Goal: Check status

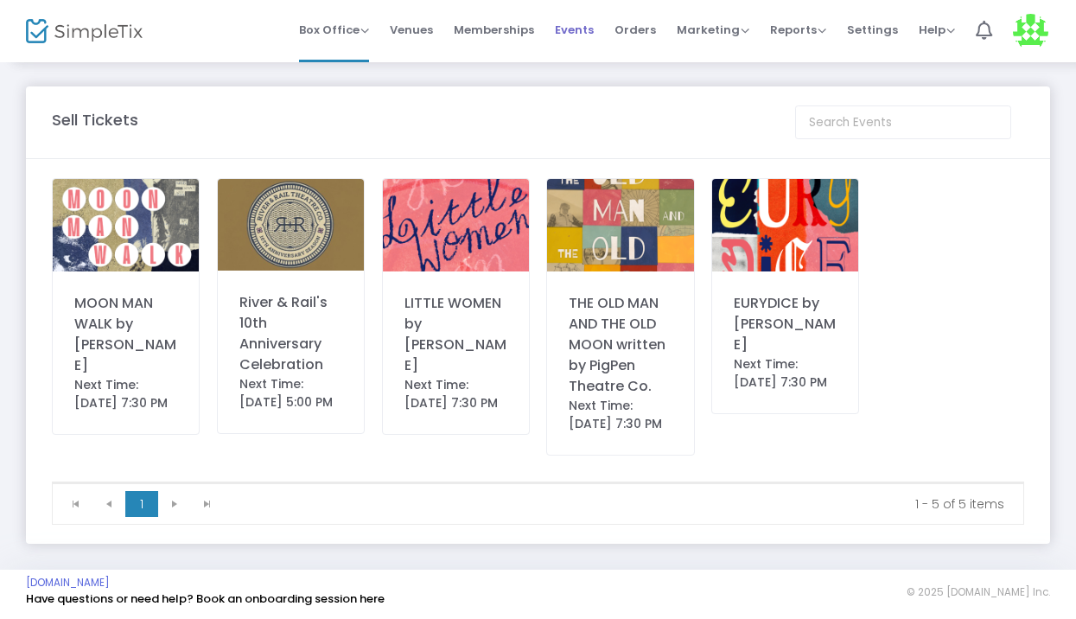
click at [574, 29] on span "Events" at bounding box center [574, 30] width 39 height 44
click at [629, 34] on span "Orders" at bounding box center [635, 30] width 41 height 44
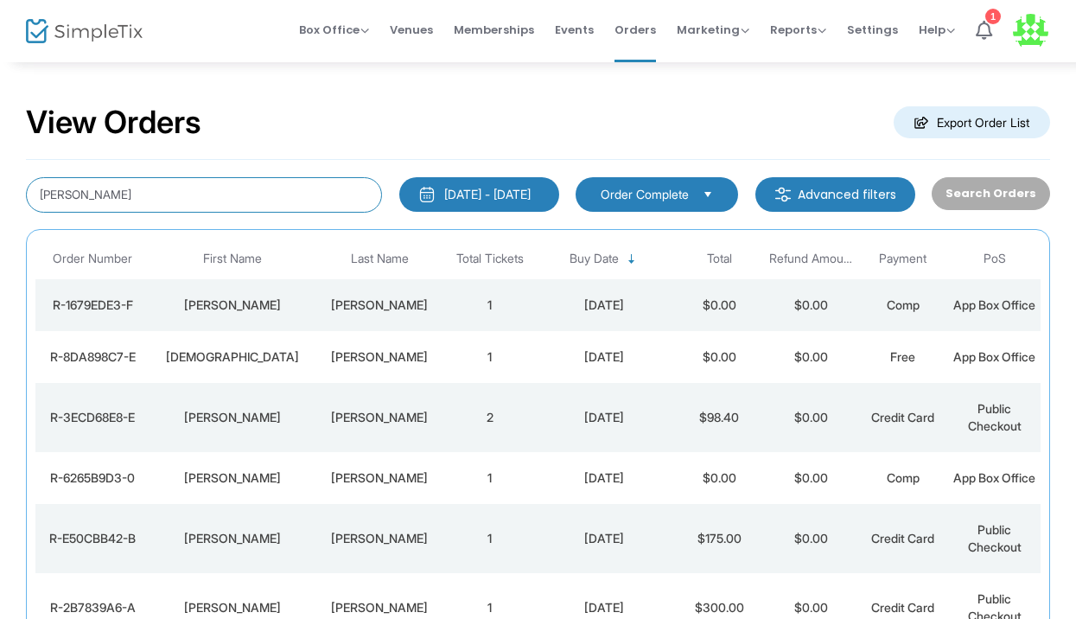
click at [271, 204] on input "[PERSON_NAME]" at bounding box center [204, 194] width 356 height 35
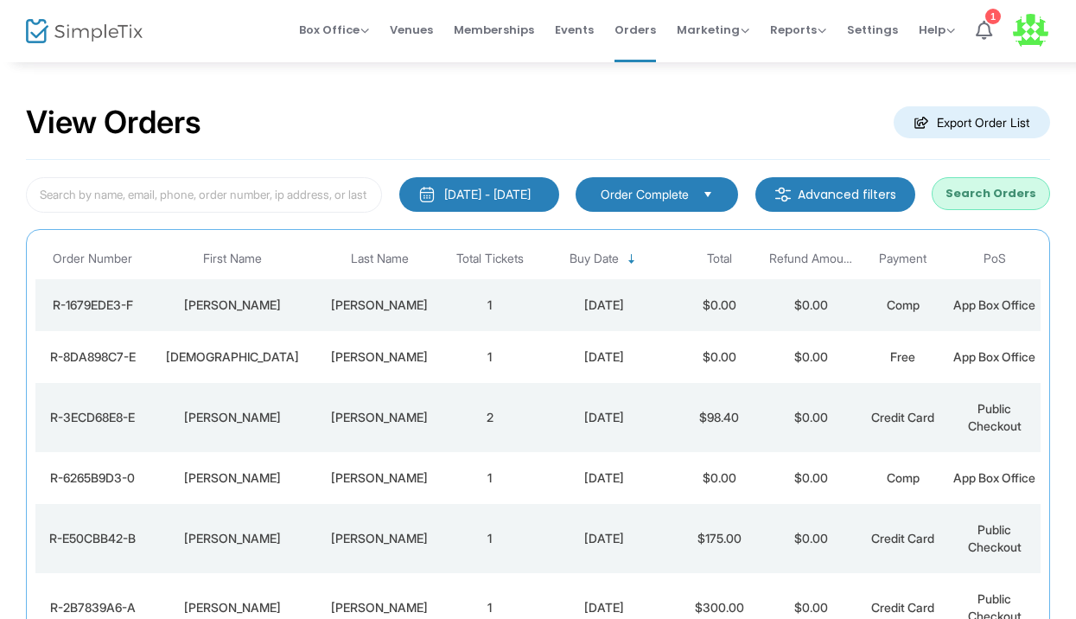
click at [966, 193] on button "Search Orders" at bounding box center [991, 193] width 118 height 33
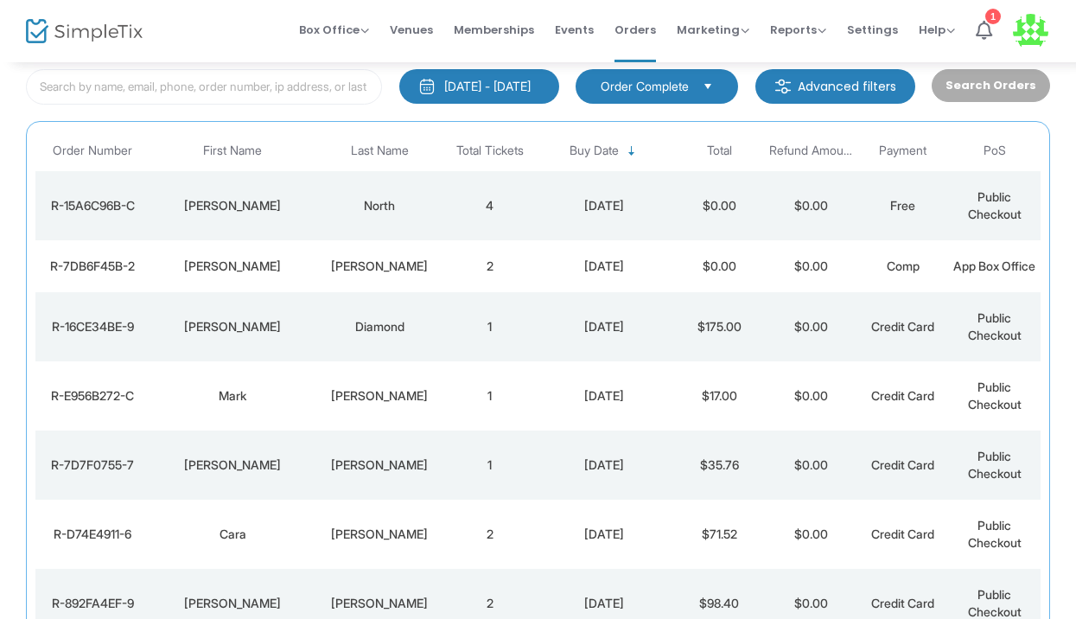
scroll to position [110, 0]
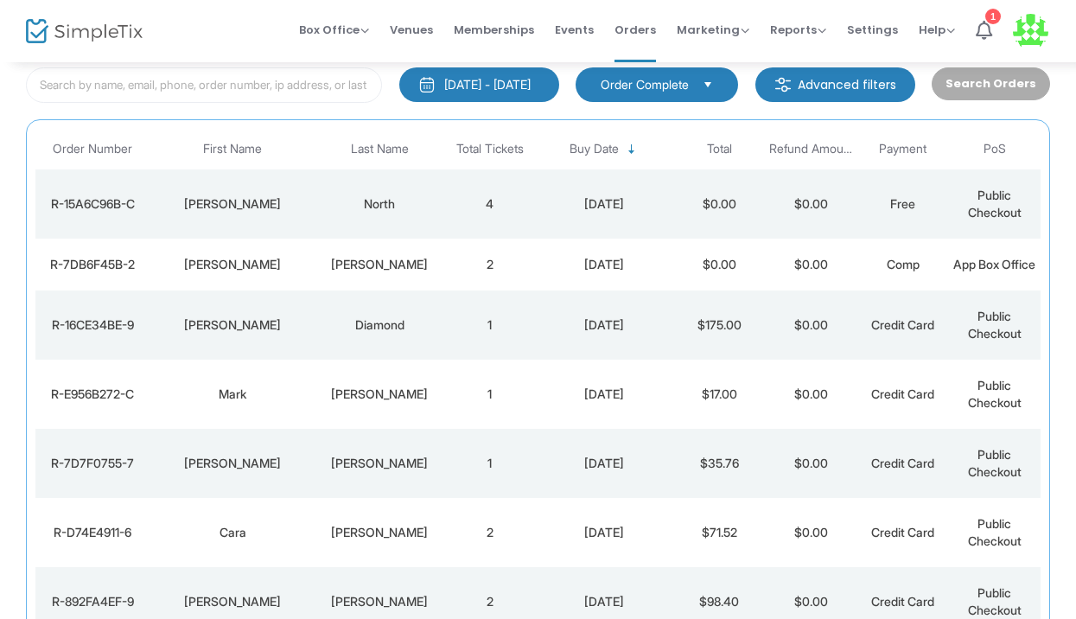
click at [781, 347] on td "$0.00" at bounding box center [811, 324] width 92 height 69
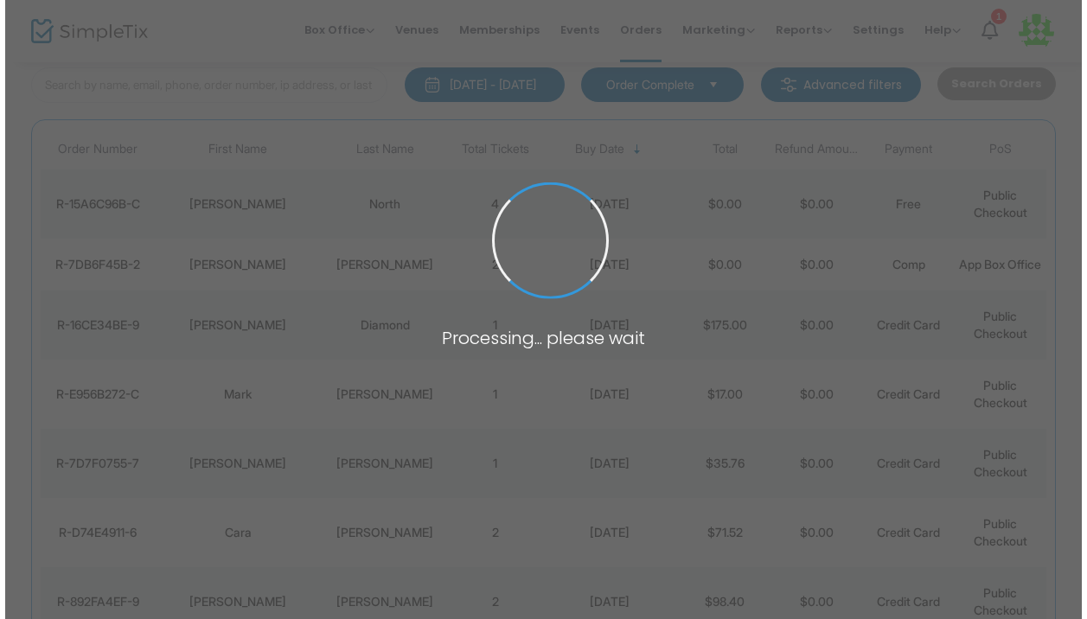
scroll to position [0, 0]
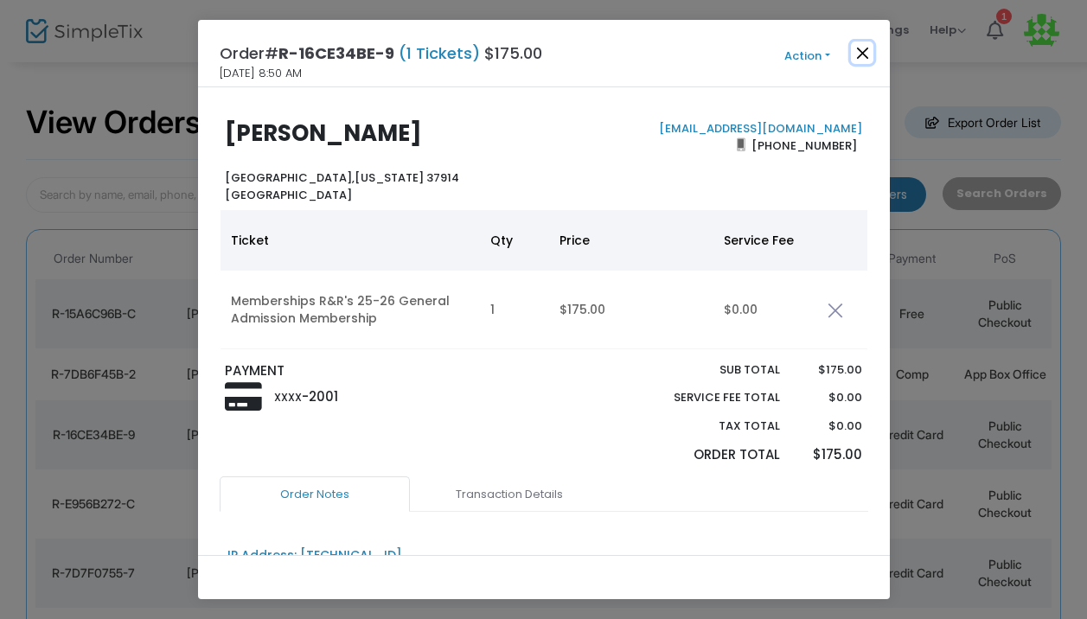
click at [855, 50] on button "Close" at bounding box center [862, 52] width 22 height 22
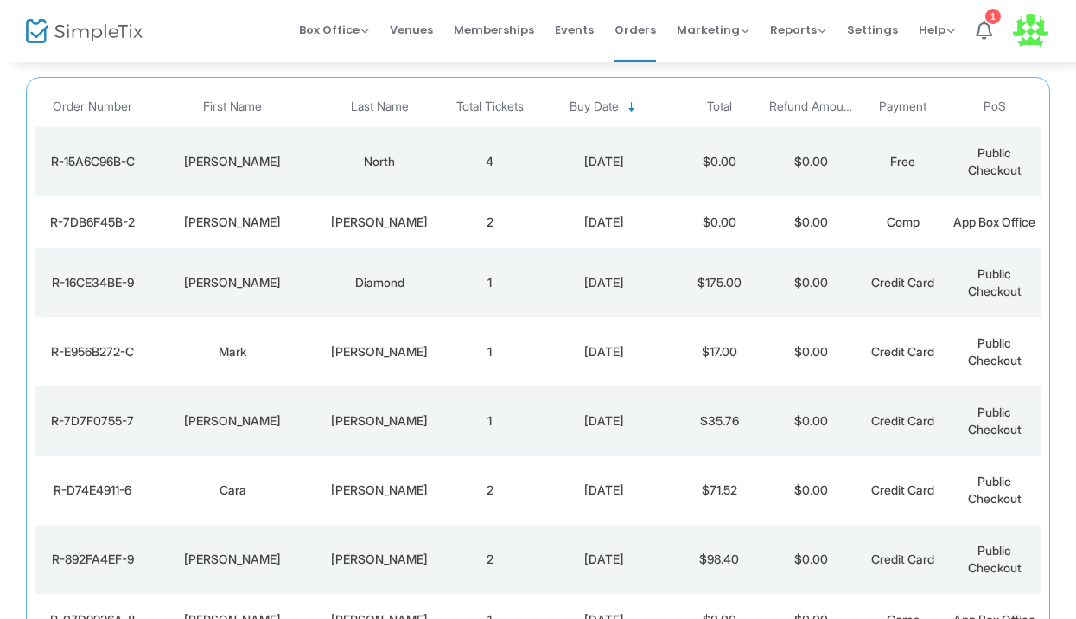
scroll to position [45, 0]
